Goal: Task Accomplishment & Management: Complete application form

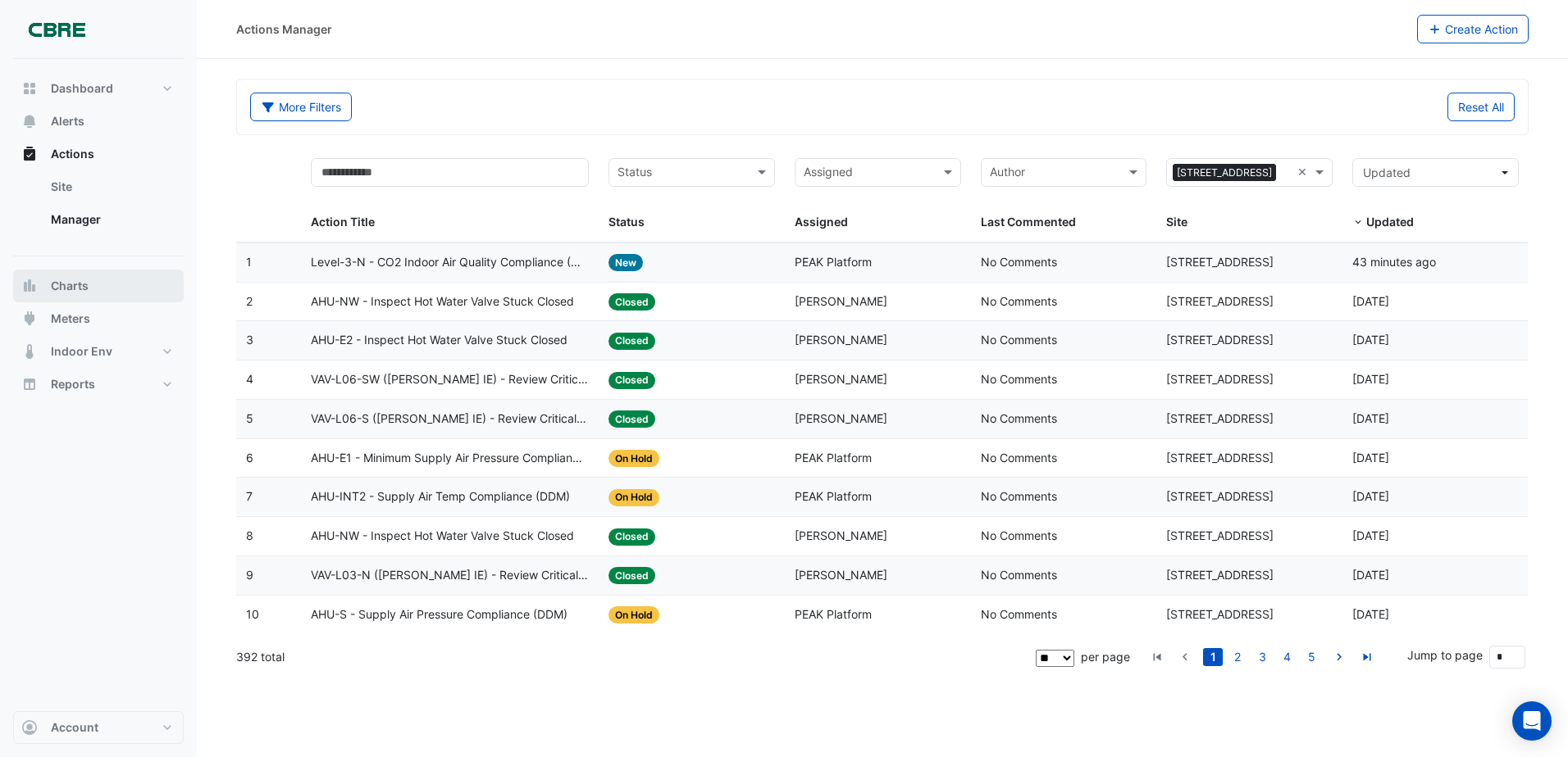
click at [89, 301] on button "Charts" at bounding box center [98, 285] width 171 height 33
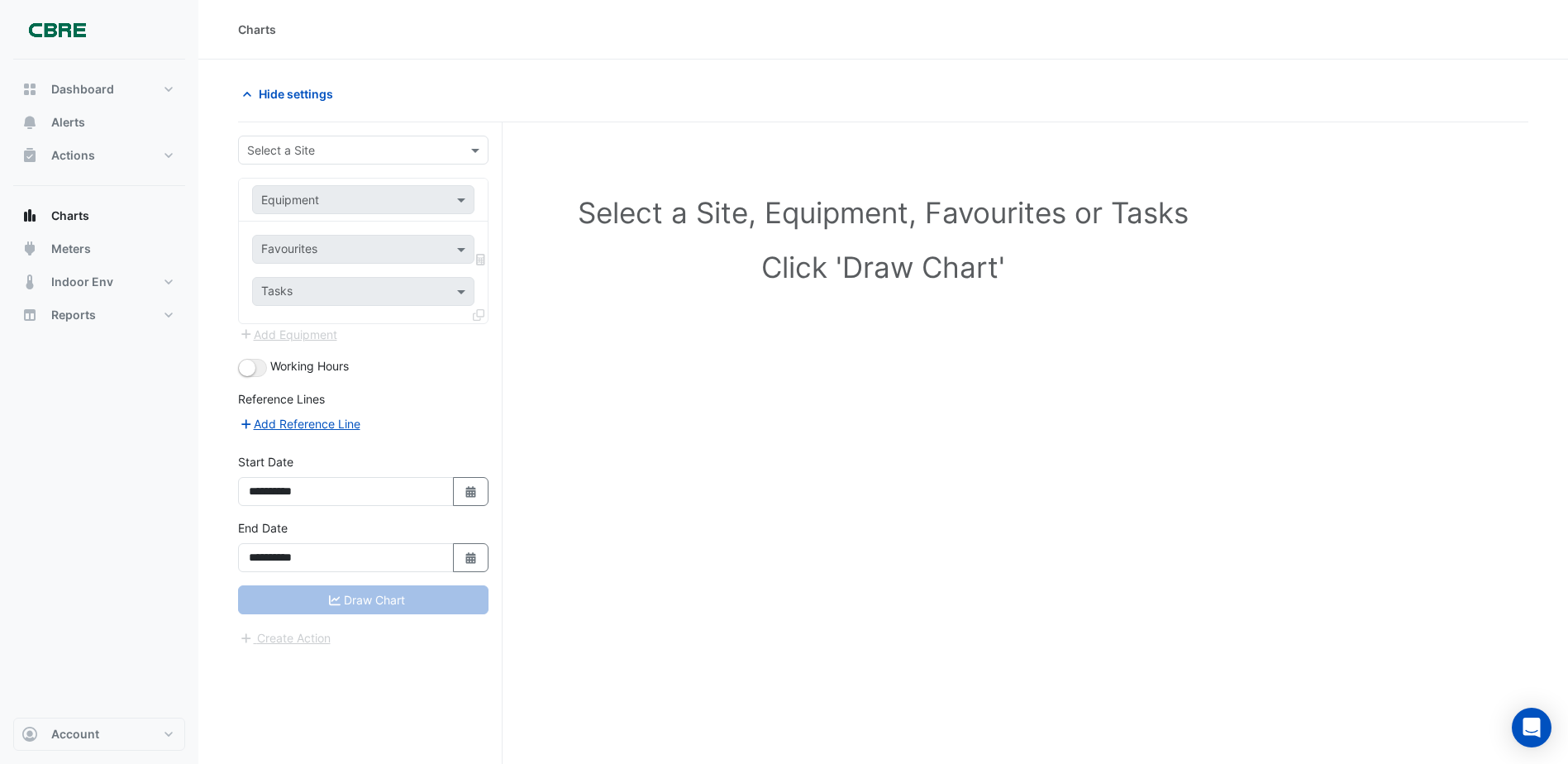
click at [86, 195] on div "Dashboard Portfolio Ratings Performance Alerts Actions Site Manager Charts" at bounding box center [99, 202] width 172 height 259
click at [86, 215] on span "Charts" at bounding box center [70, 216] width 38 height 17
click at [82, 125] on span "Alerts" at bounding box center [69, 122] width 34 height 17
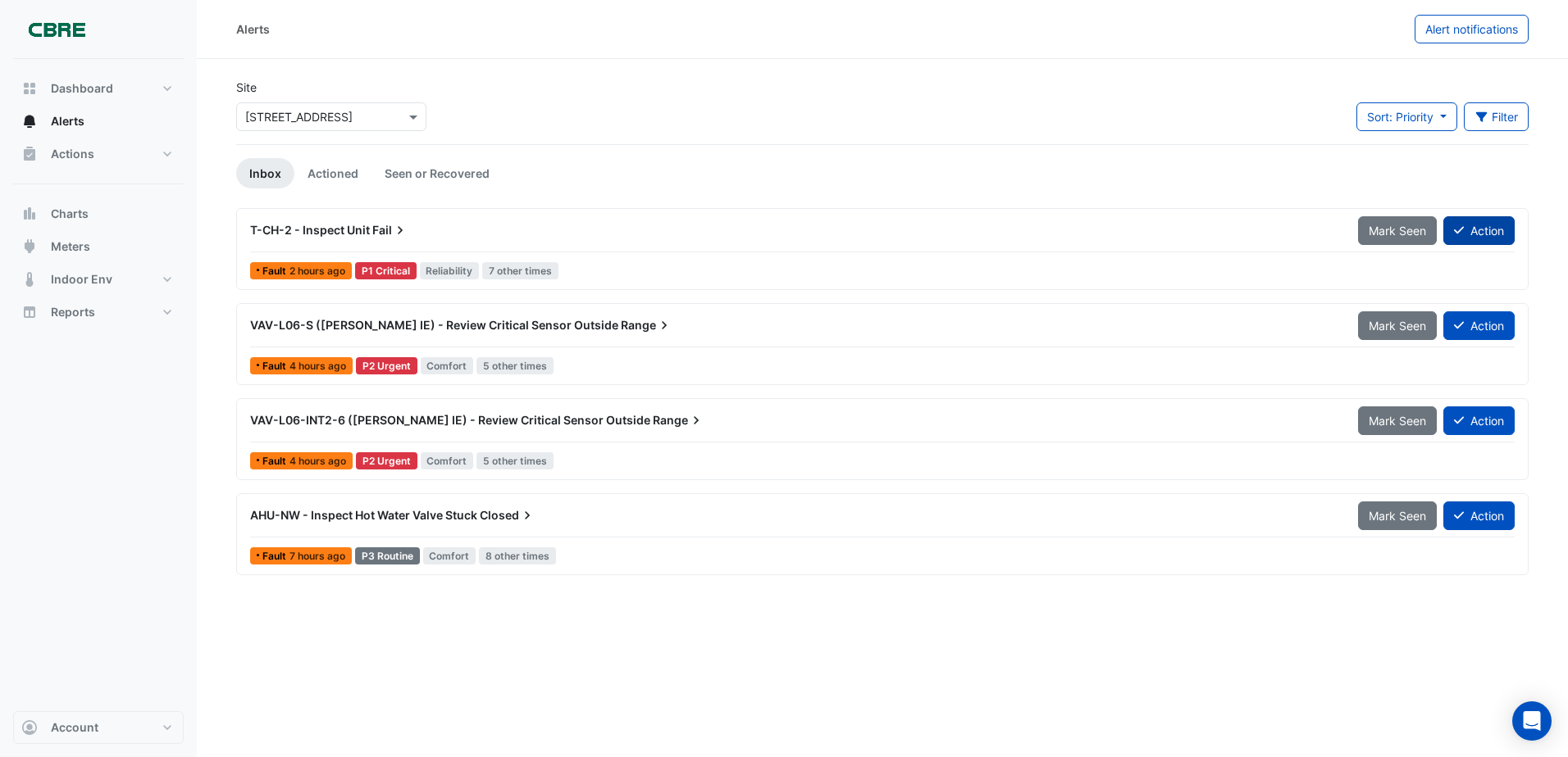
click at [1502, 242] on button "Action" at bounding box center [1479, 231] width 72 height 28
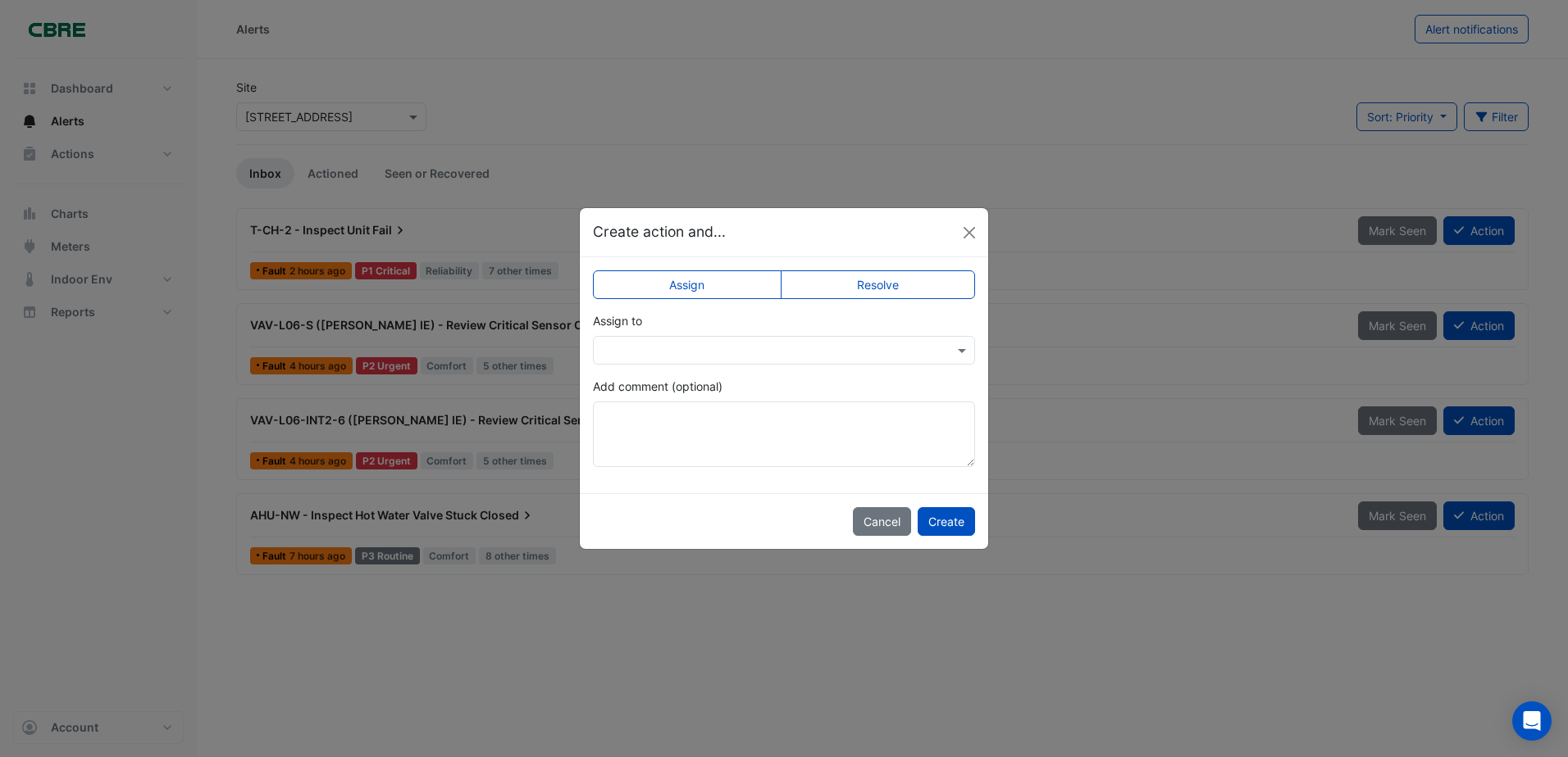
click at [901, 278] on label "Resolve" at bounding box center [878, 284] width 195 height 28
click at [963, 525] on button "Create" at bounding box center [946, 521] width 57 height 28
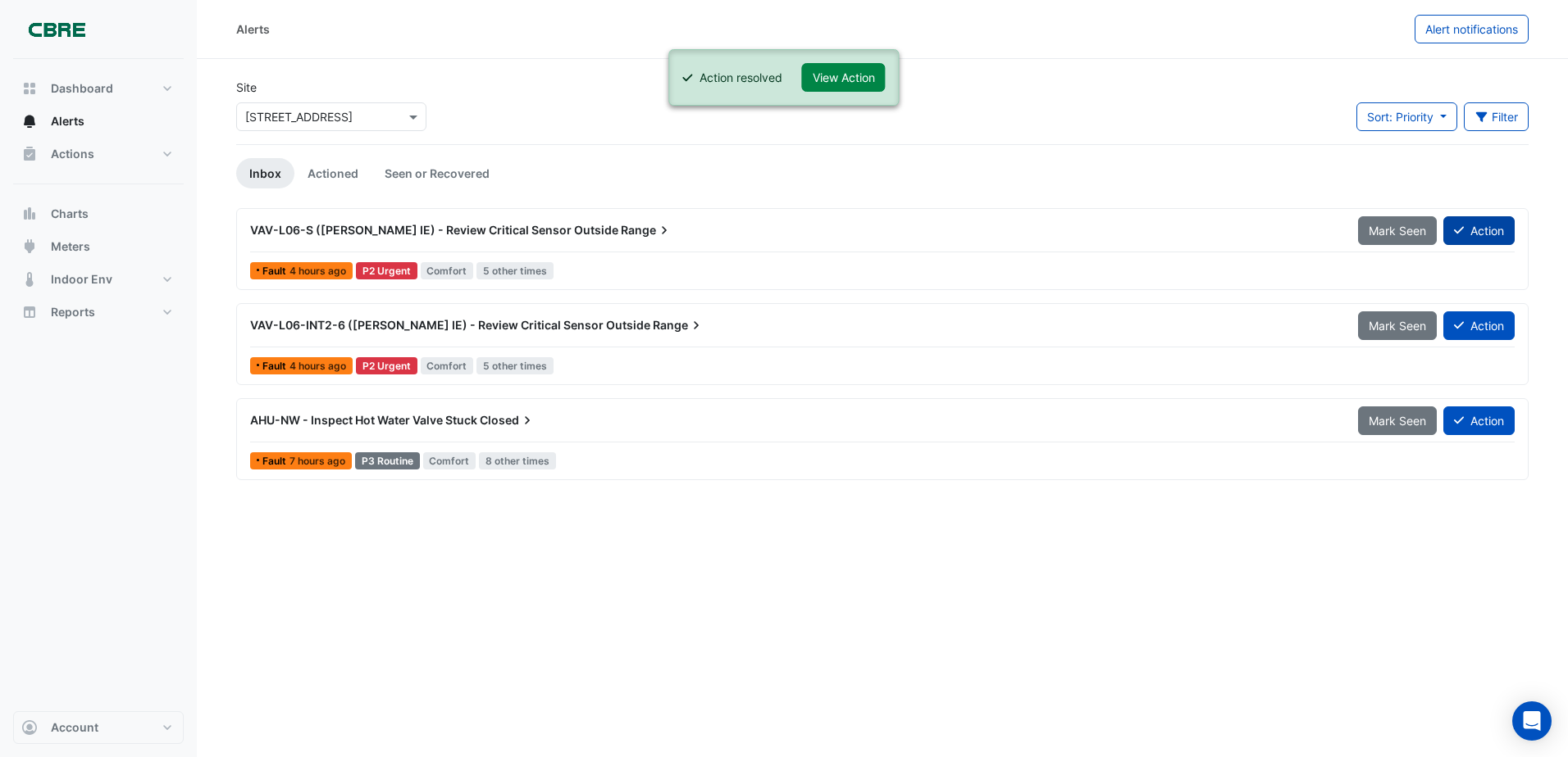
click at [1496, 222] on button "Action" at bounding box center [1479, 231] width 72 height 28
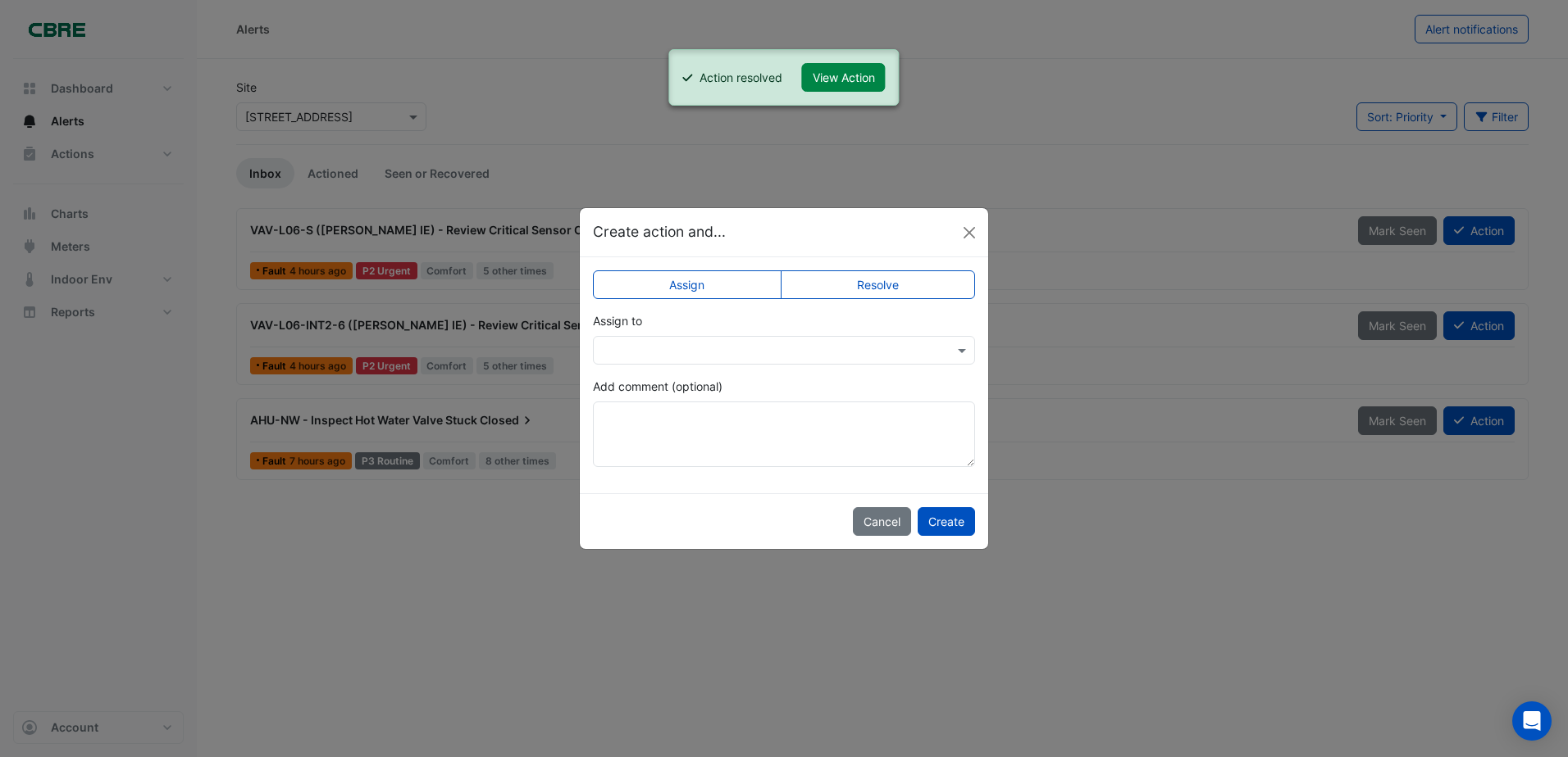
click at [870, 295] on label "Resolve" at bounding box center [878, 284] width 195 height 28
click at [942, 526] on button "Create" at bounding box center [946, 521] width 57 height 28
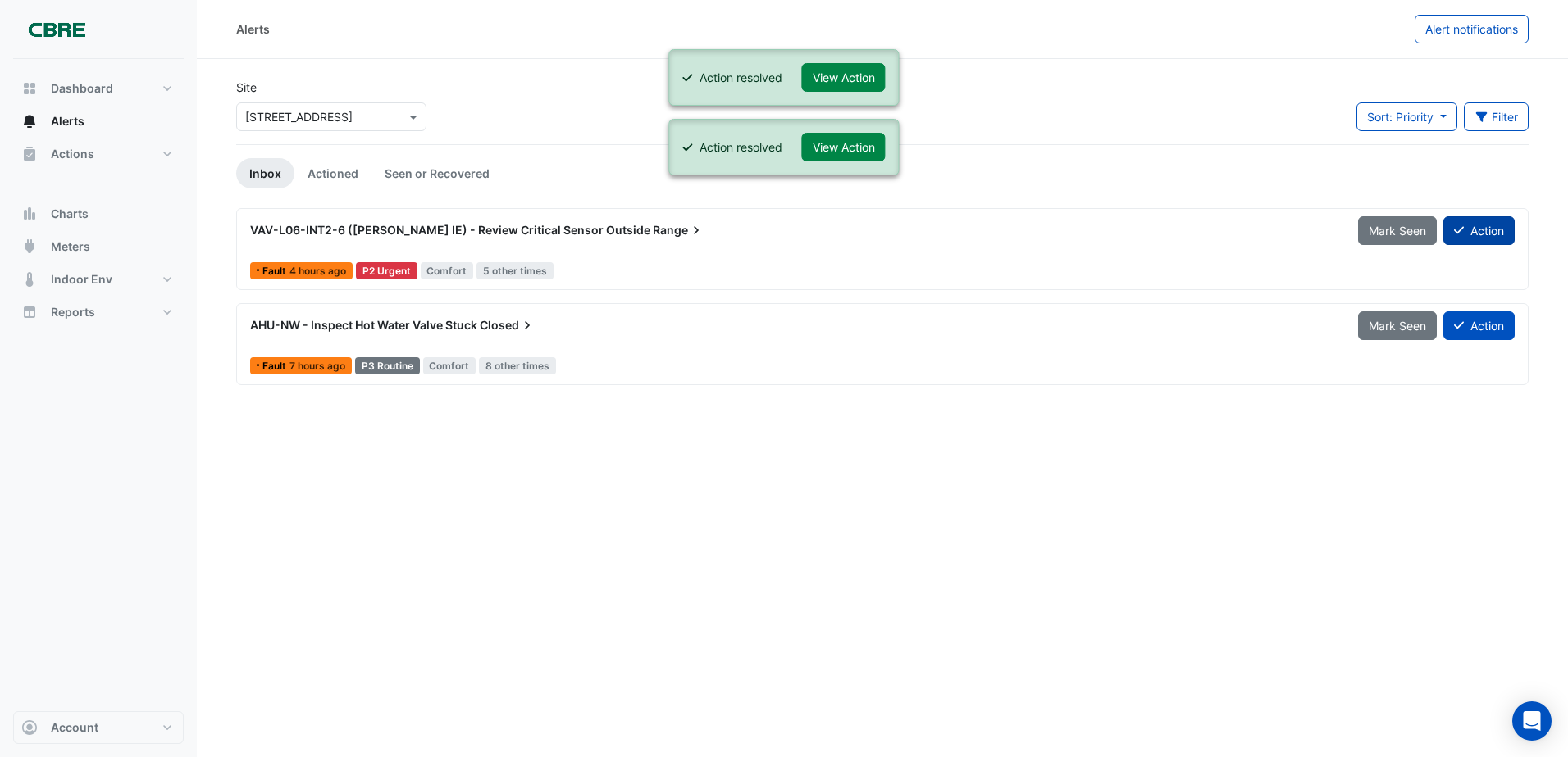
click at [1500, 236] on button "Action" at bounding box center [1479, 231] width 72 height 28
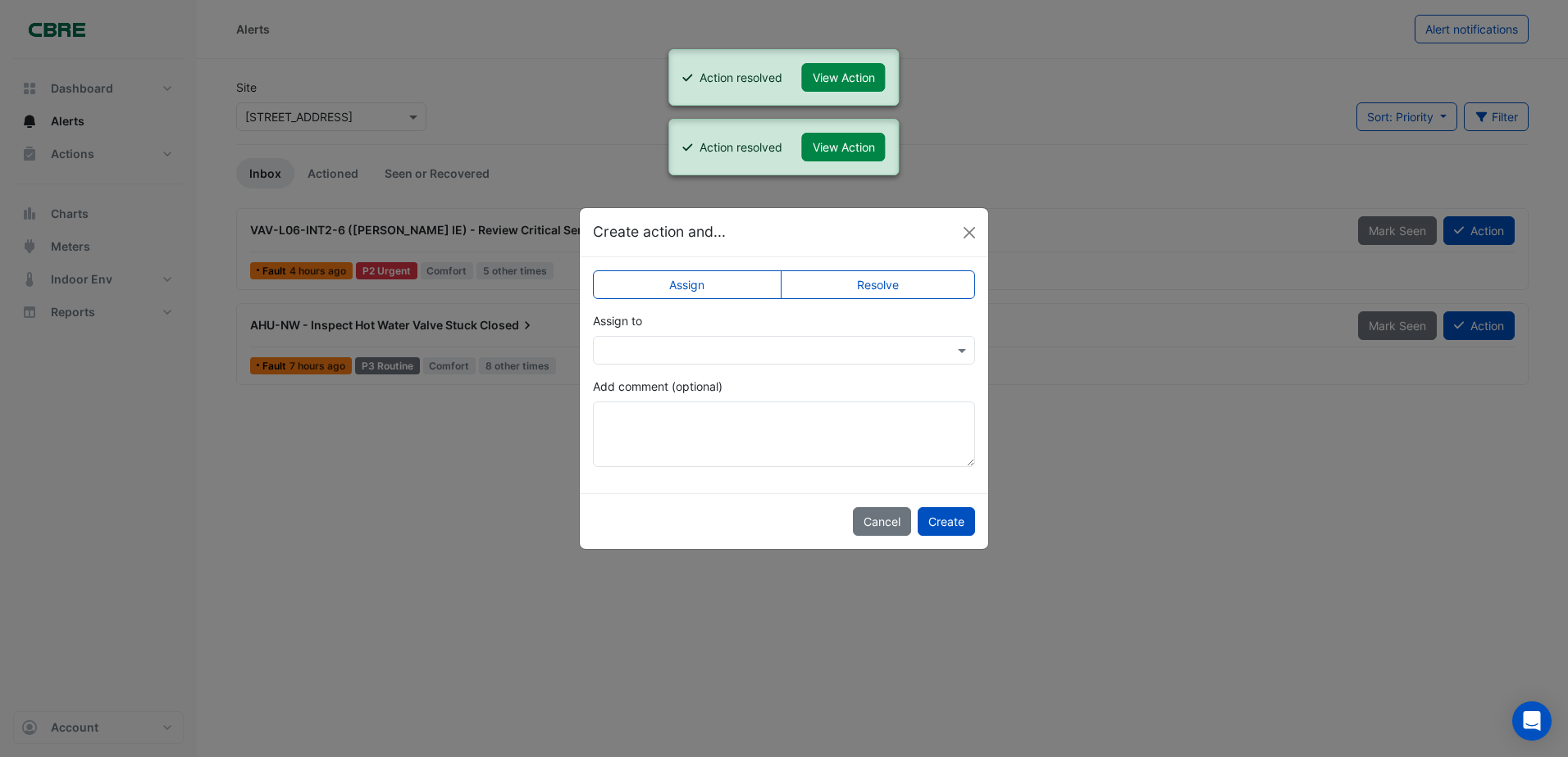
click at [911, 291] on label "Resolve" at bounding box center [878, 284] width 195 height 28
click at [938, 530] on button "Create" at bounding box center [946, 521] width 57 height 28
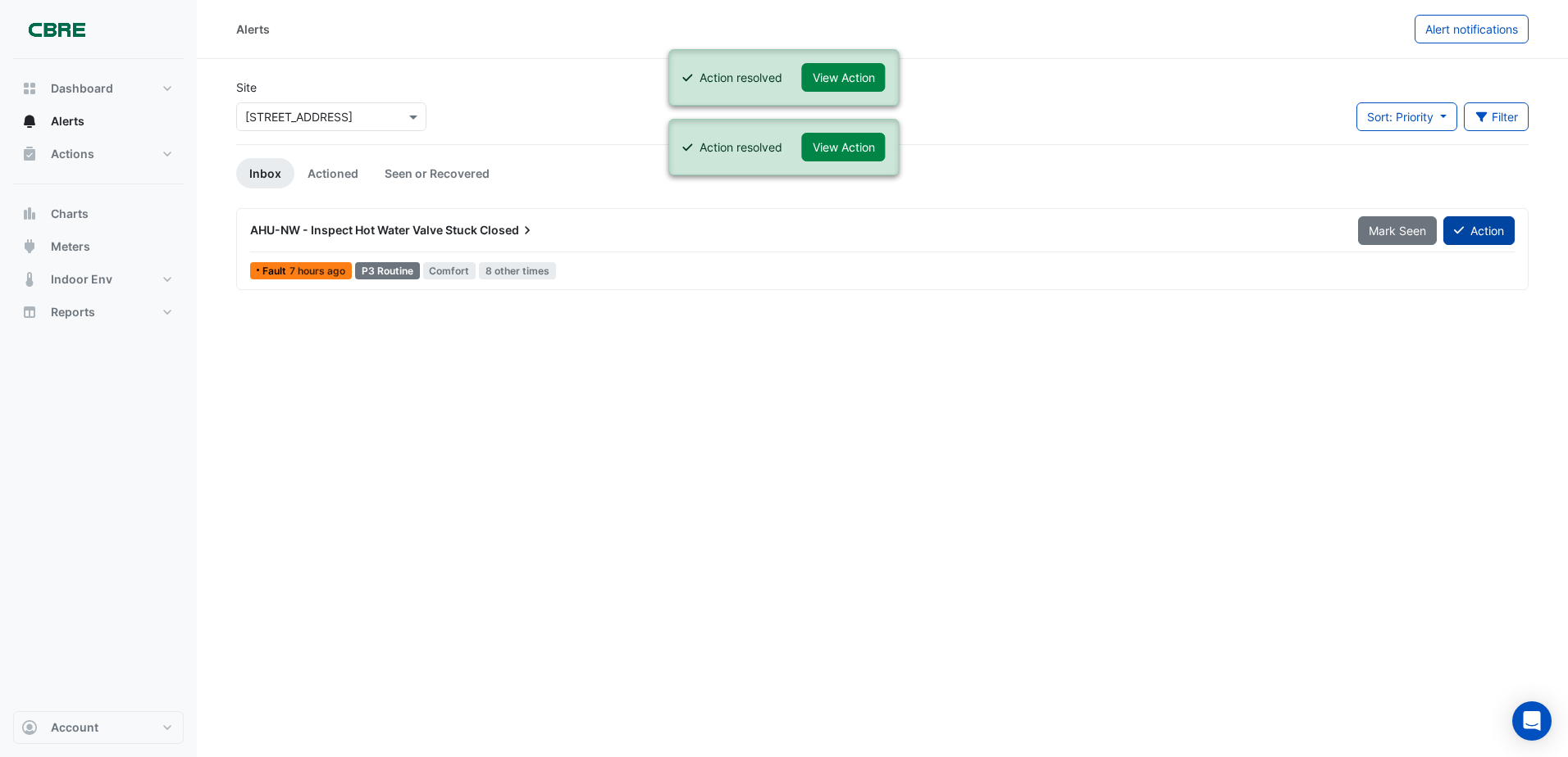
click at [1502, 231] on button "Action" at bounding box center [1479, 231] width 72 height 28
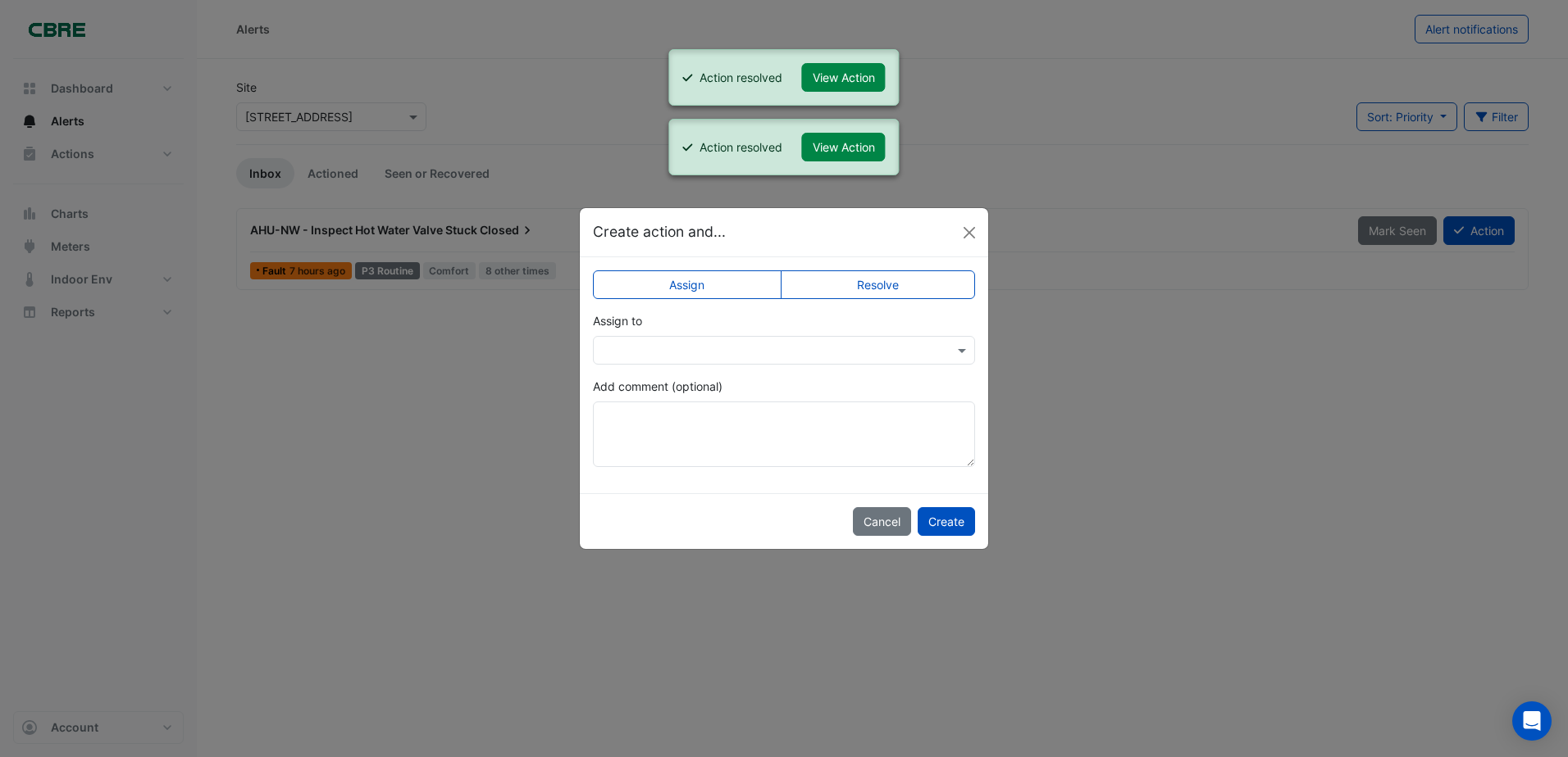
click at [901, 282] on label "Resolve" at bounding box center [878, 284] width 195 height 28
click at [943, 515] on button "Create" at bounding box center [946, 521] width 57 height 28
